Goal: Task Accomplishment & Management: Manage account settings

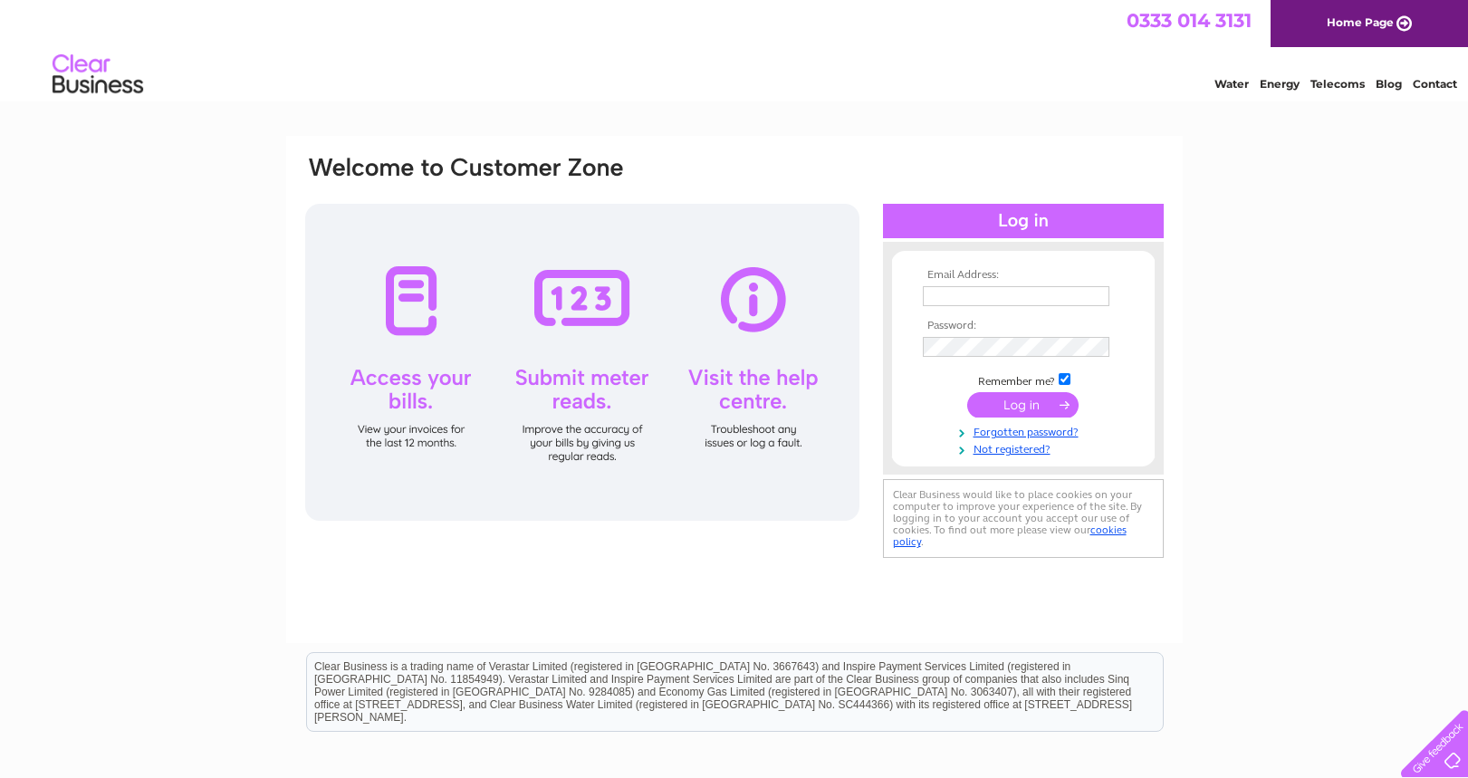
drag, startPoint x: 975, startPoint y: 308, endPoint x: 971, endPoint y: 293, distance: 16.0
click at [973, 304] on td at bounding box center [1023, 296] width 210 height 29
click at [971, 293] on input "text" at bounding box center [1016, 296] width 187 height 20
paste input "accounts@wyliebisset.com"
type input "accounts@wyliebisset.com"
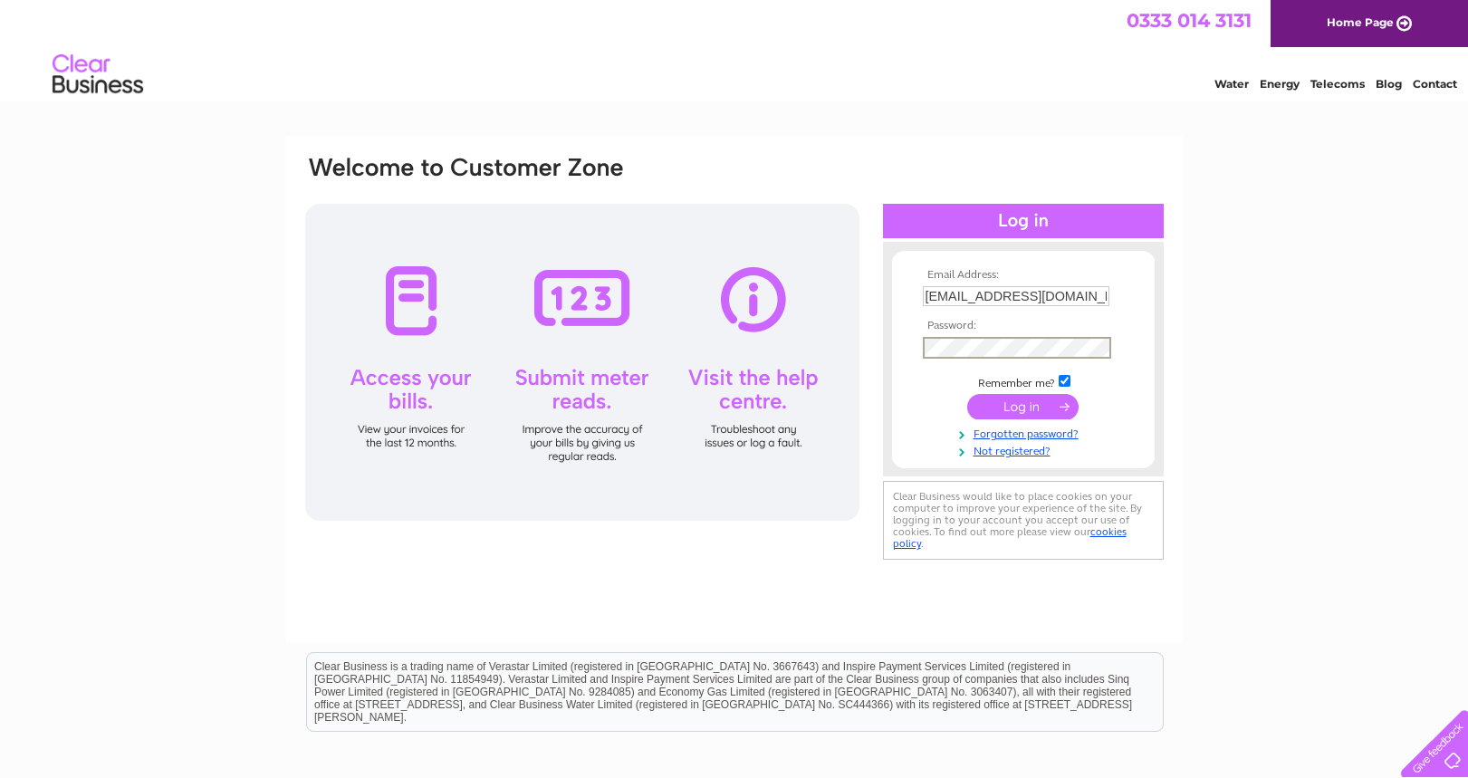
click at [1021, 410] on input "submit" at bounding box center [1022, 406] width 111 height 25
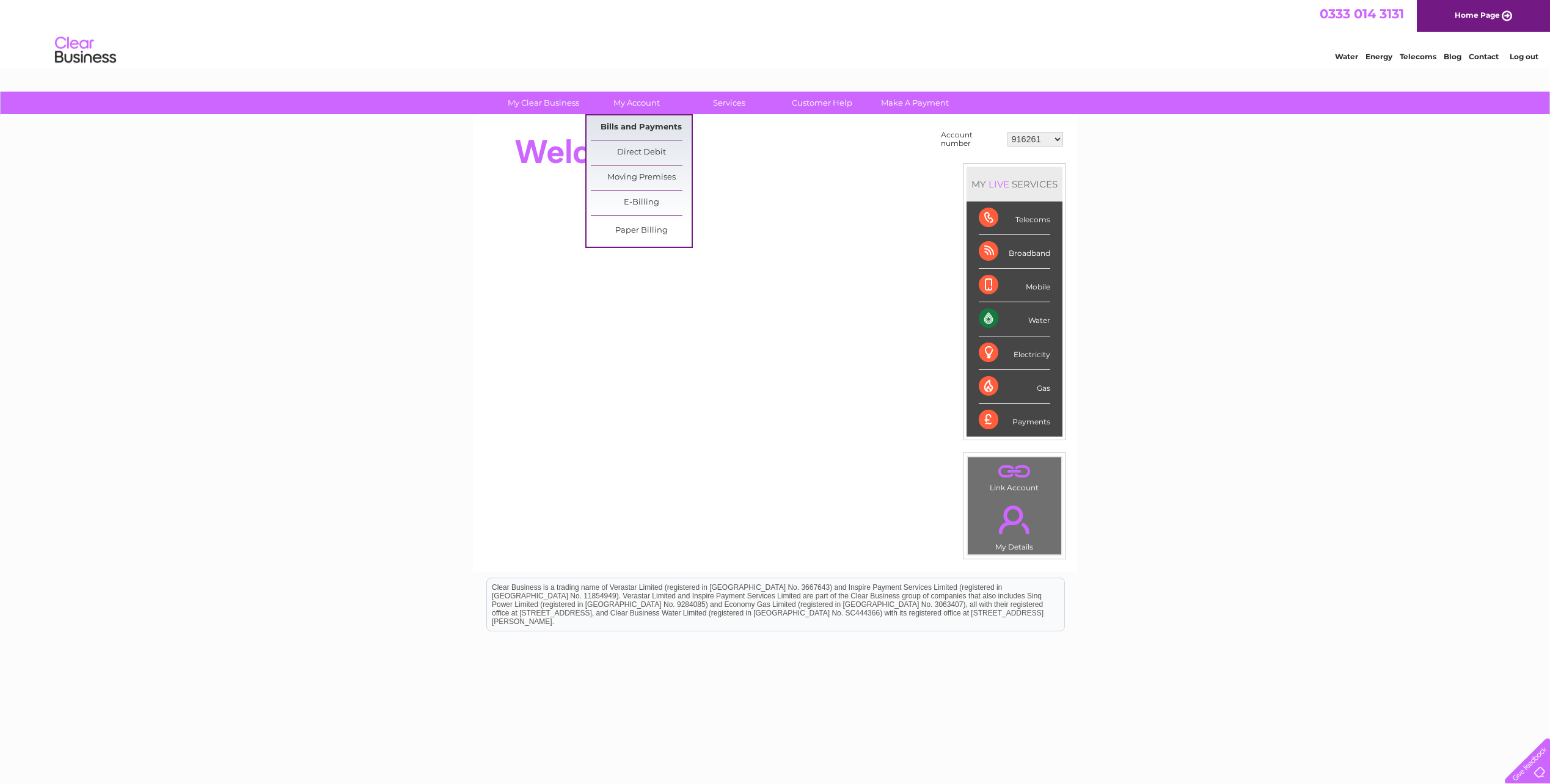
click at [674, 124] on link "Bills and Payments" at bounding box center [641, 127] width 101 height 24
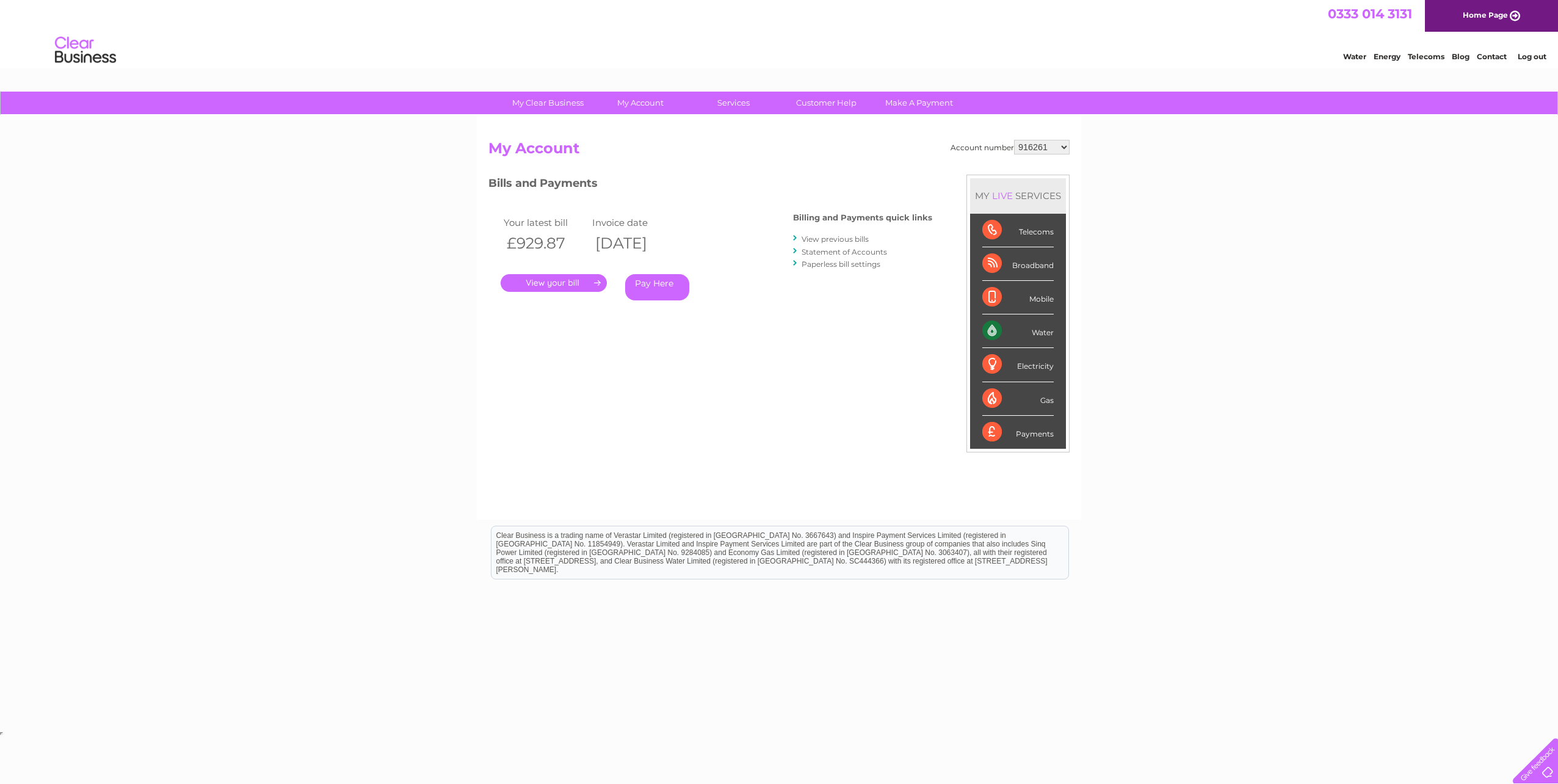
click at [550, 286] on link "." at bounding box center [554, 283] width 107 height 18
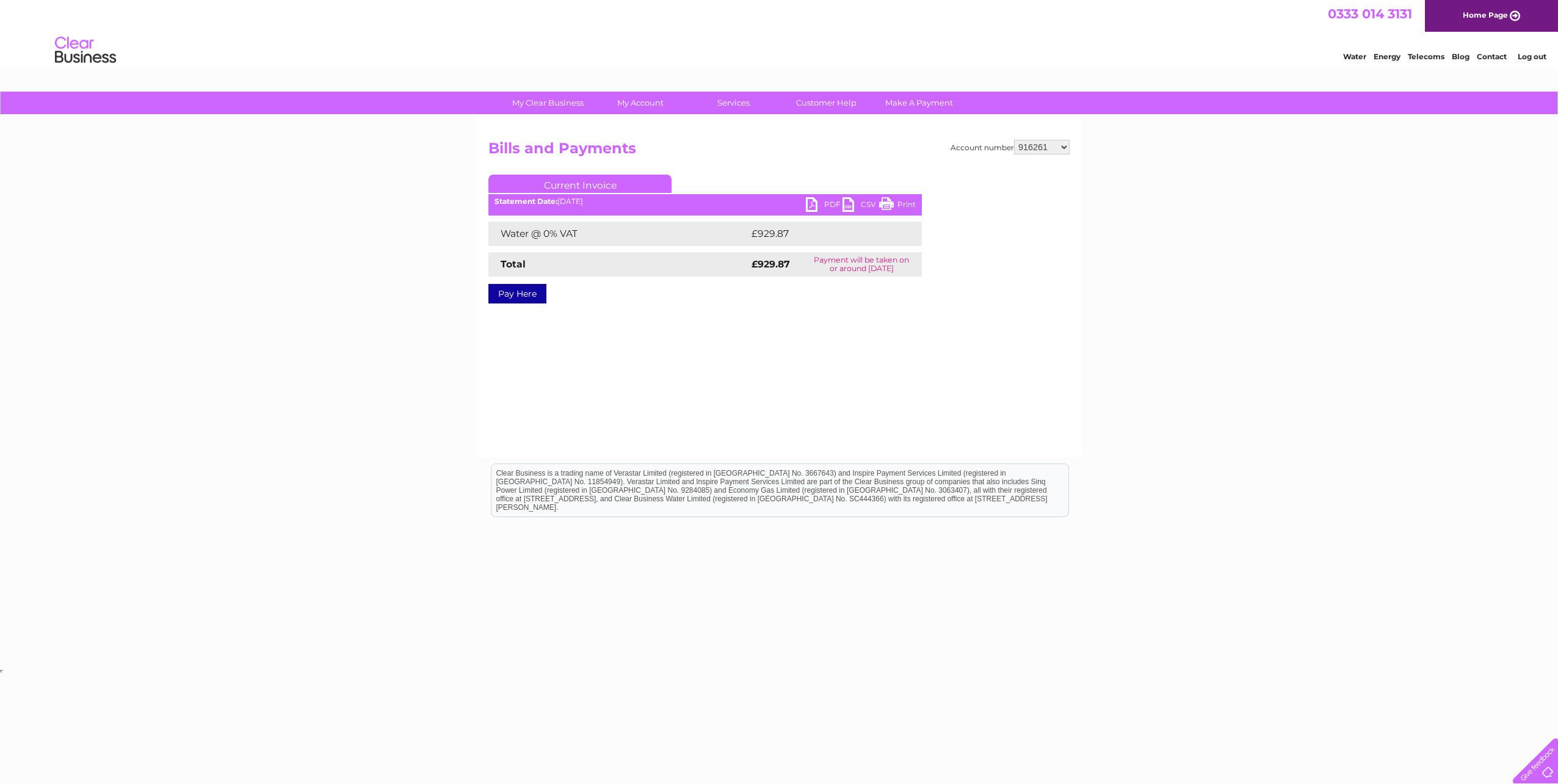
click at [816, 202] on link "PDF" at bounding box center [825, 206] width 36 height 18
click at [580, 185] on link "Current Invoice" at bounding box center [580, 183] width 183 height 18
click at [670, 130] on link "Bills and Payments" at bounding box center [645, 127] width 100 height 24
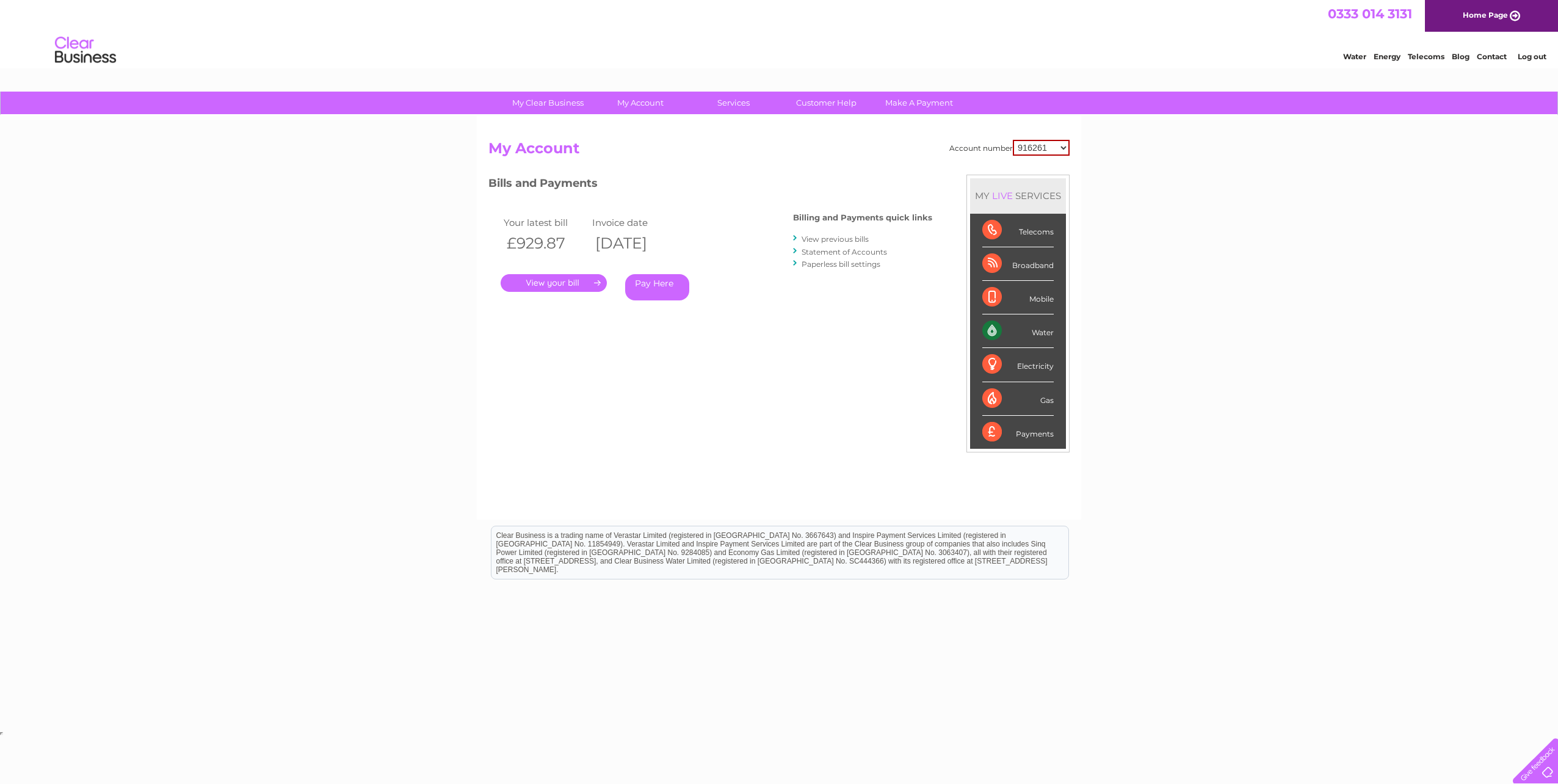
click at [832, 237] on link "View previous bills" at bounding box center [835, 239] width 67 height 9
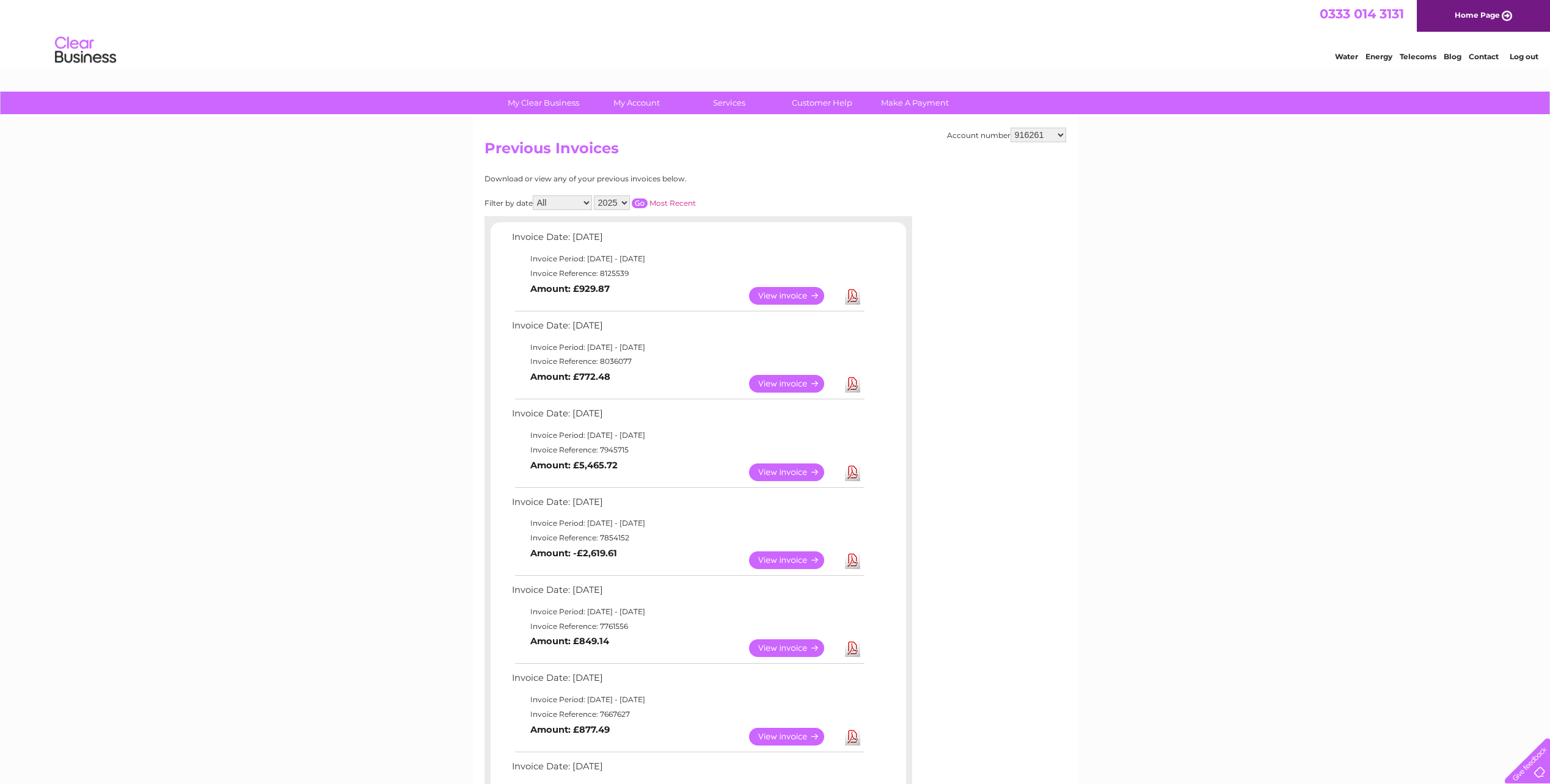
click at [1524, 57] on link "Log out" at bounding box center [1524, 57] width 29 height 9
